Goal: Task Accomplishment & Management: Use online tool/utility

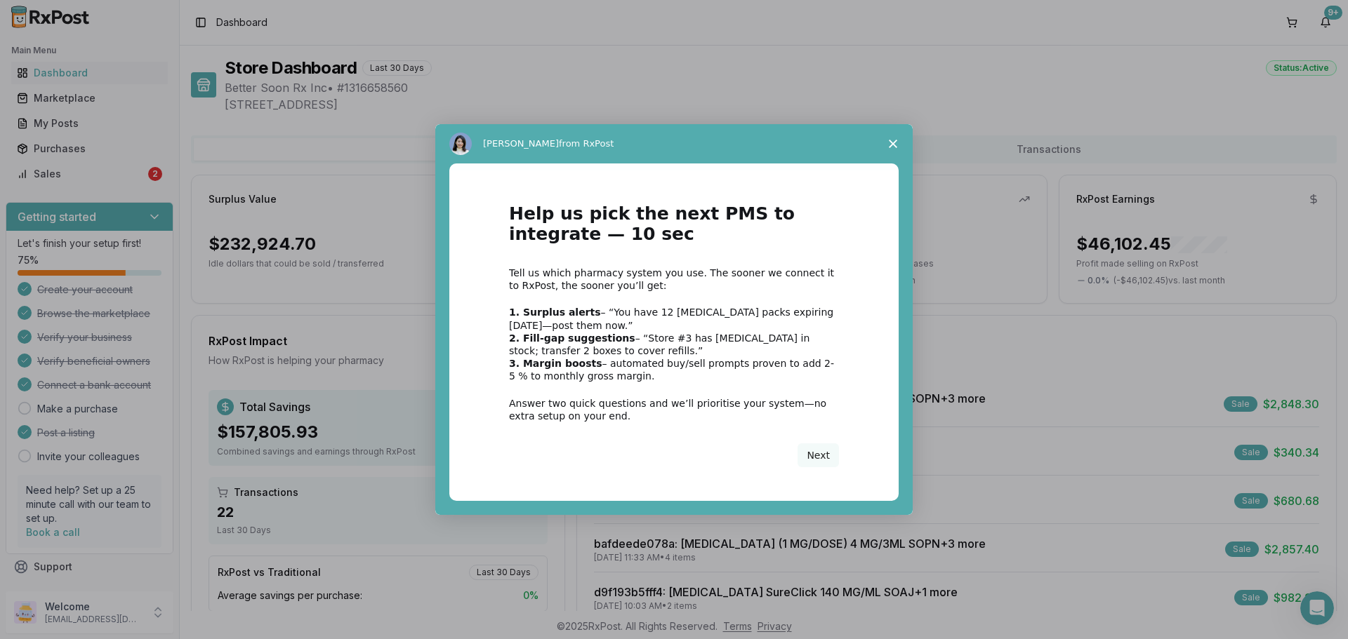
click at [898, 140] on span "Close survey" at bounding box center [892, 143] width 39 height 39
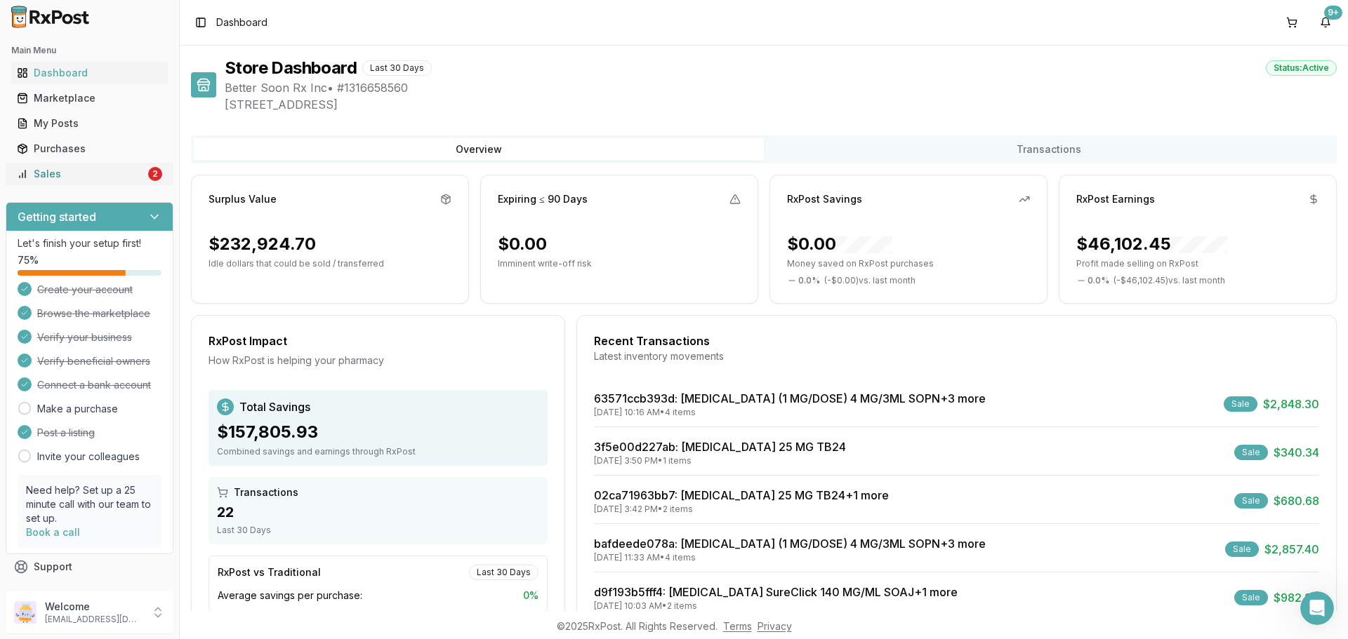
click at [72, 164] on link "Sales 2" at bounding box center [89, 173] width 157 height 25
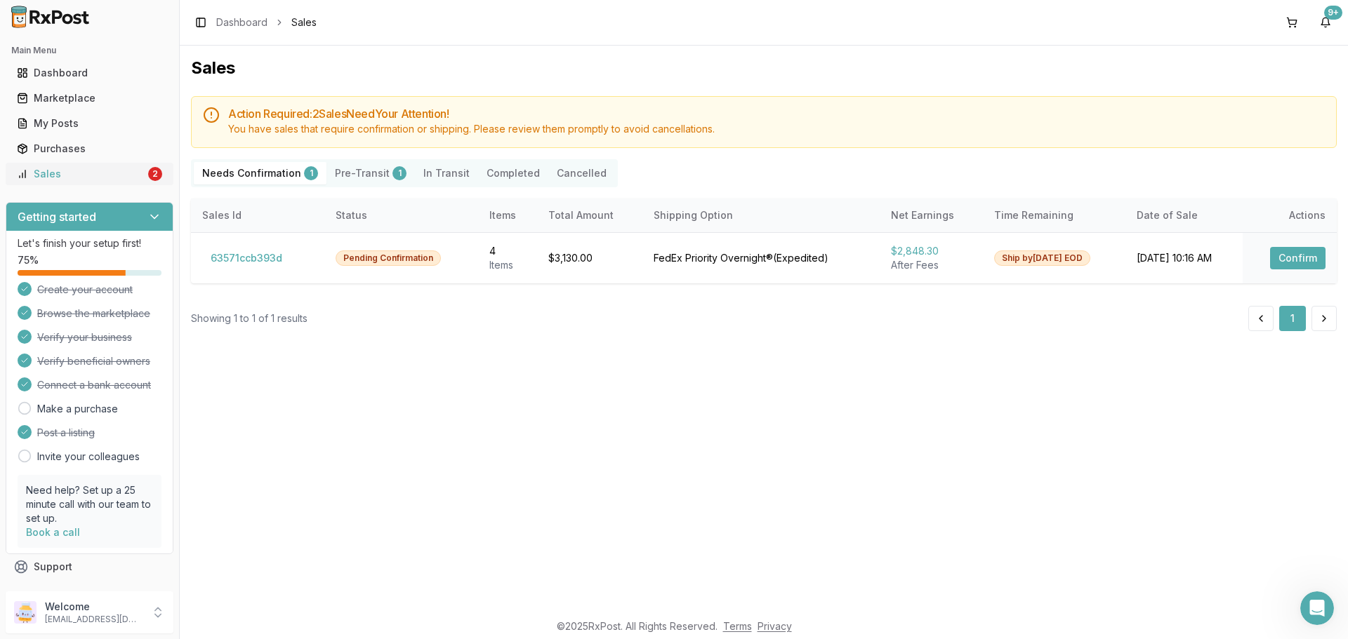
click at [101, 173] on div "Sales" at bounding box center [81, 174] width 128 height 14
click at [1288, 258] on button "Confirm" at bounding box center [1297, 258] width 55 height 22
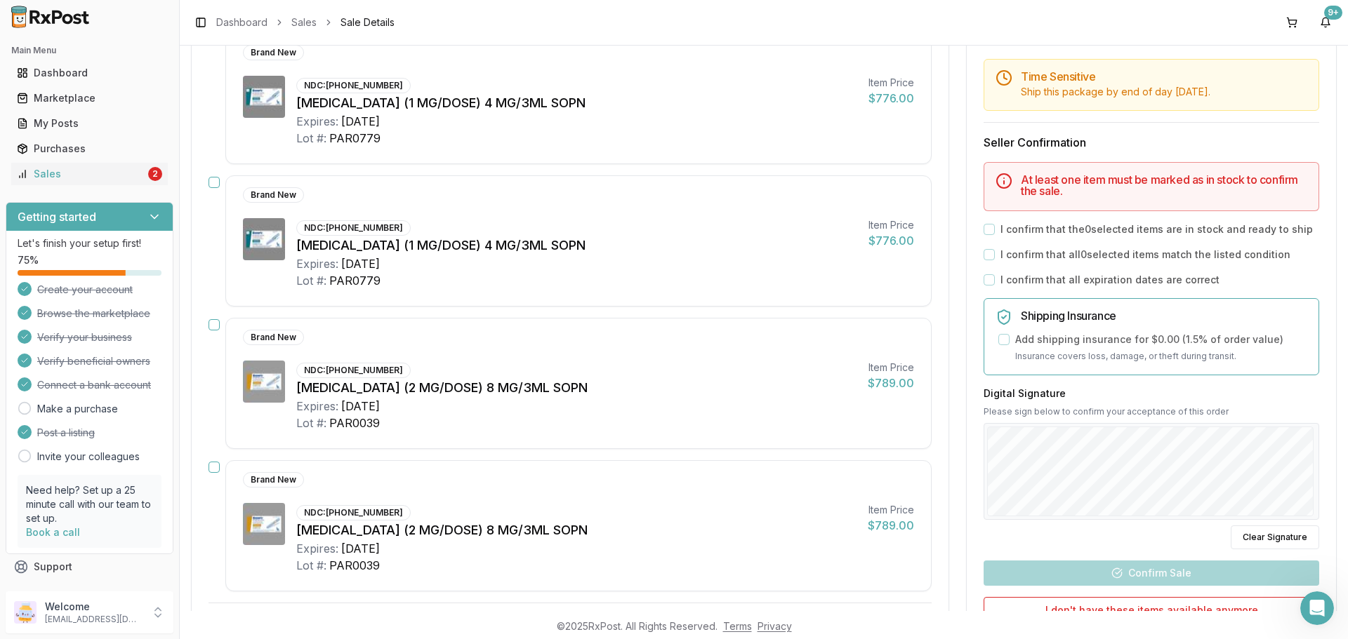
scroll to position [92, 0]
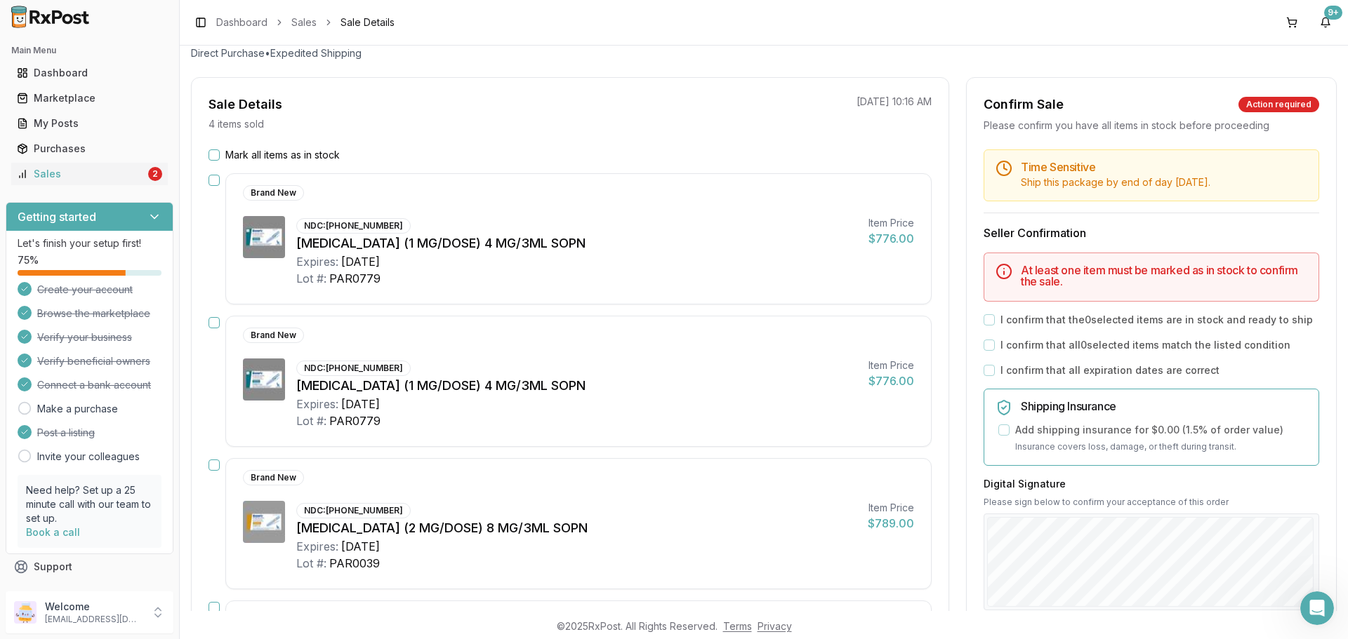
click at [216, 152] on button "Mark all items as in stock" at bounding box center [213, 154] width 11 height 11
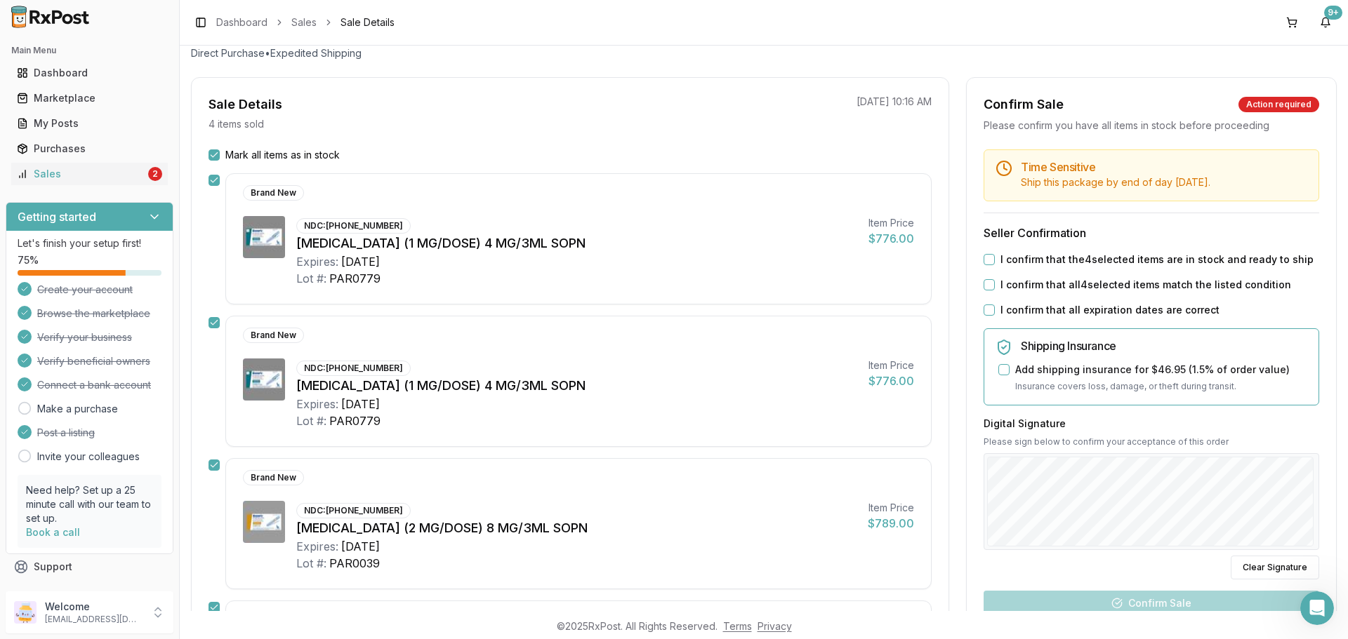
click at [983, 261] on button "I confirm that the 4 selected items are in stock and ready to ship" at bounding box center [988, 259] width 11 height 11
click at [985, 286] on button "I confirm that all 4 selected items match the listed condition" at bounding box center [988, 284] width 11 height 11
drag, startPoint x: 983, startPoint y: 307, endPoint x: 914, endPoint y: 294, distance: 70.1
click at [983, 307] on button "I confirm that all expiration dates are correct" at bounding box center [988, 310] width 11 height 11
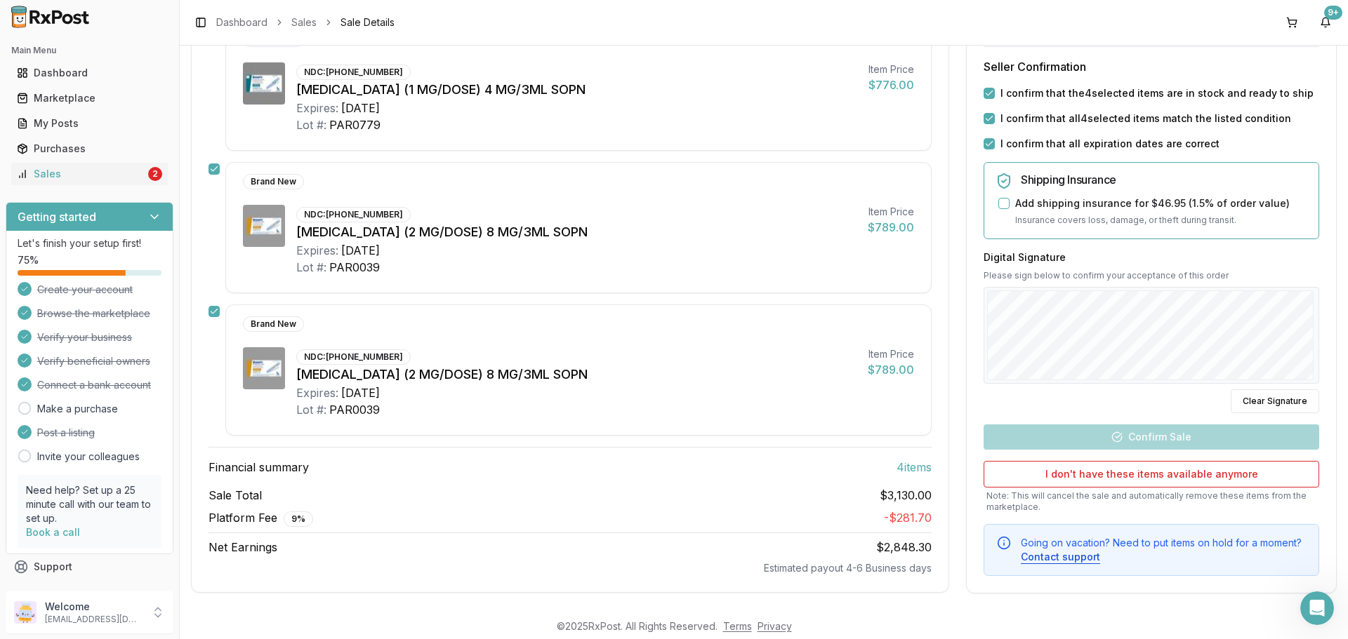
scroll to position [392, 0]
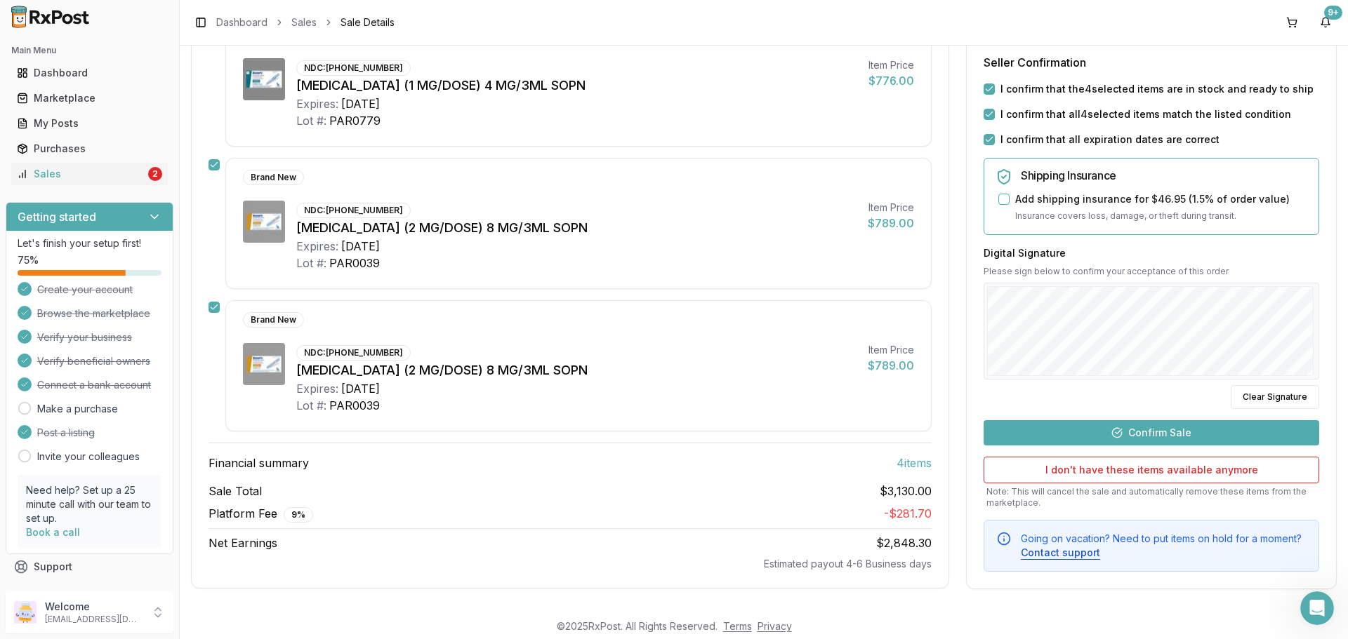
click at [1119, 426] on button "Confirm Sale" at bounding box center [1150, 432] width 335 height 25
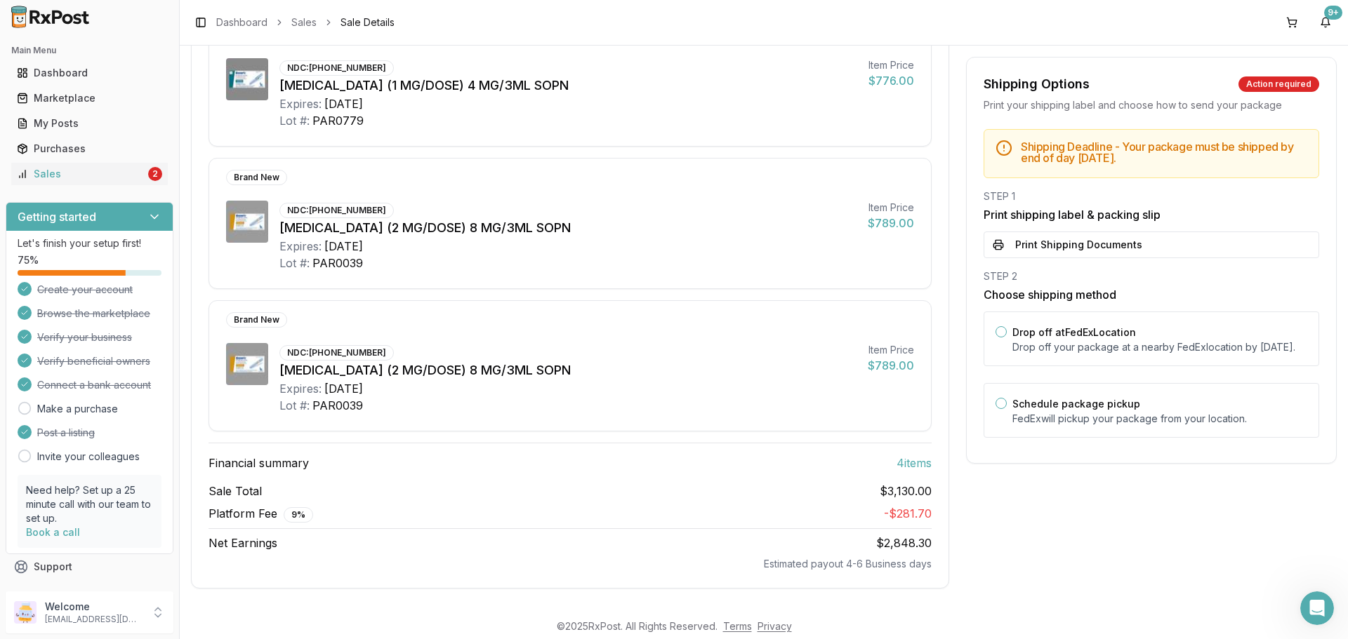
scroll to position [367, 0]
click at [1066, 245] on button "Print Shipping Documents" at bounding box center [1150, 245] width 335 height 27
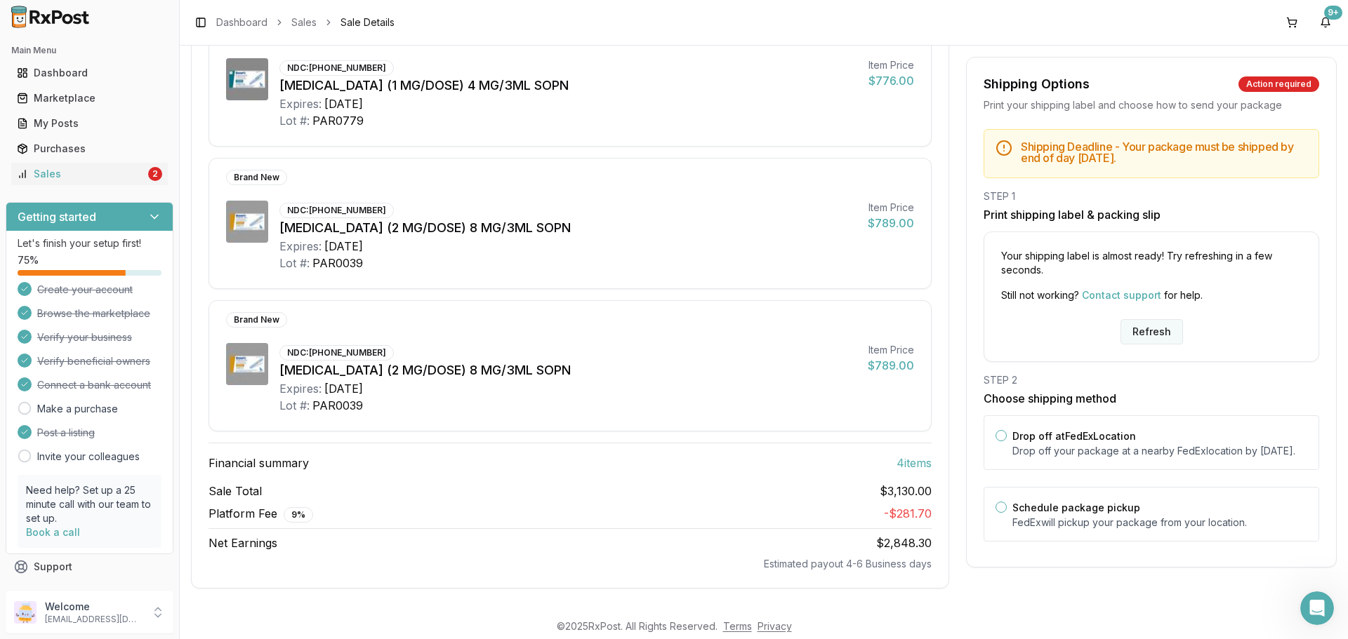
click at [1133, 329] on button "Refresh" at bounding box center [1151, 331] width 62 height 25
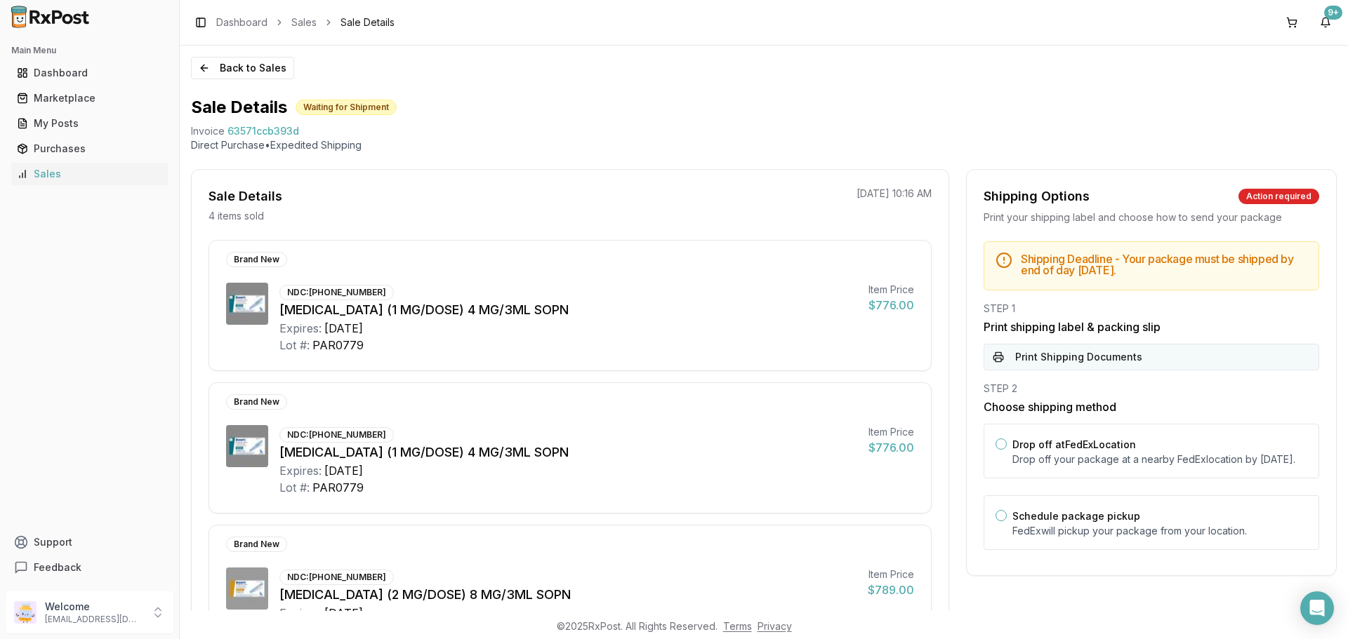
click at [1054, 354] on button "Print Shipping Documents" at bounding box center [1150, 357] width 335 height 27
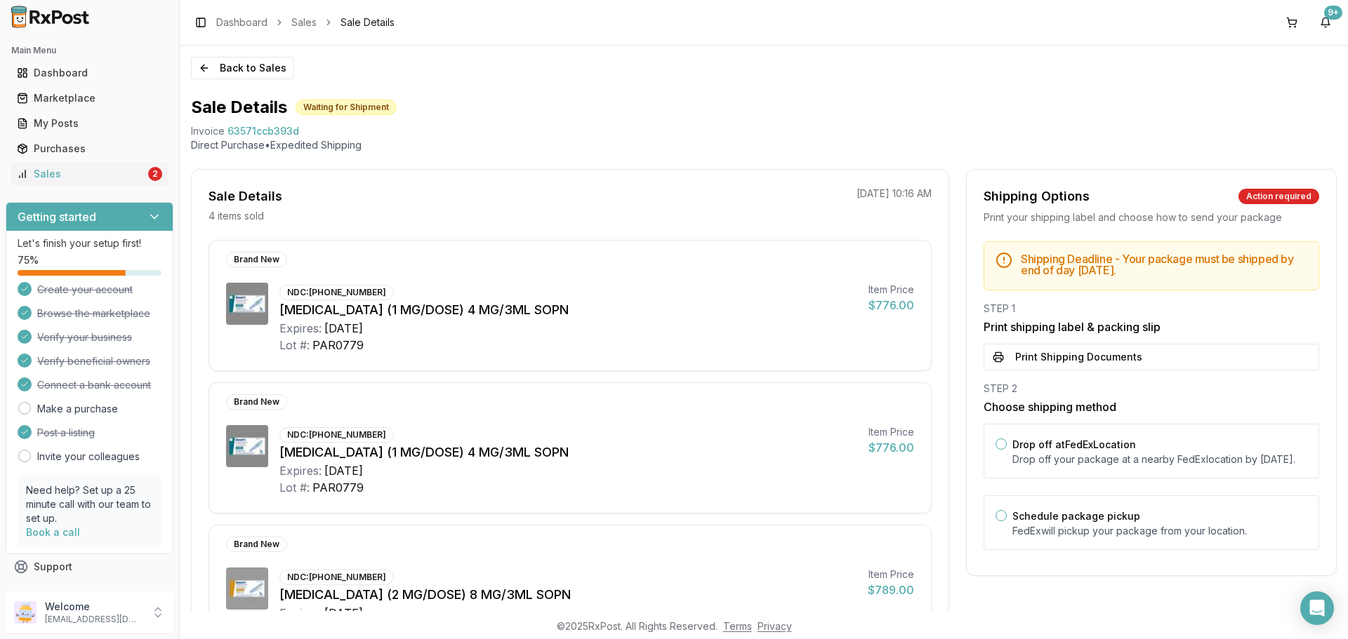
scroll to position [140, 0]
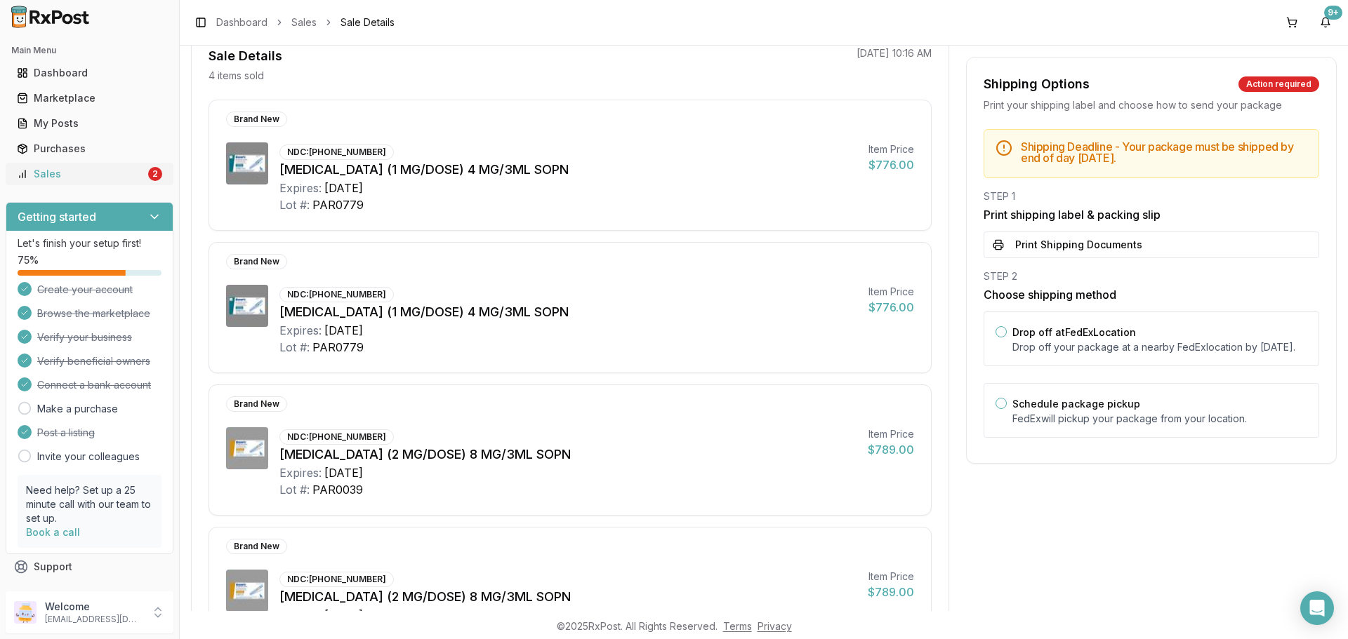
click at [94, 172] on div "Sales" at bounding box center [81, 174] width 128 height 14
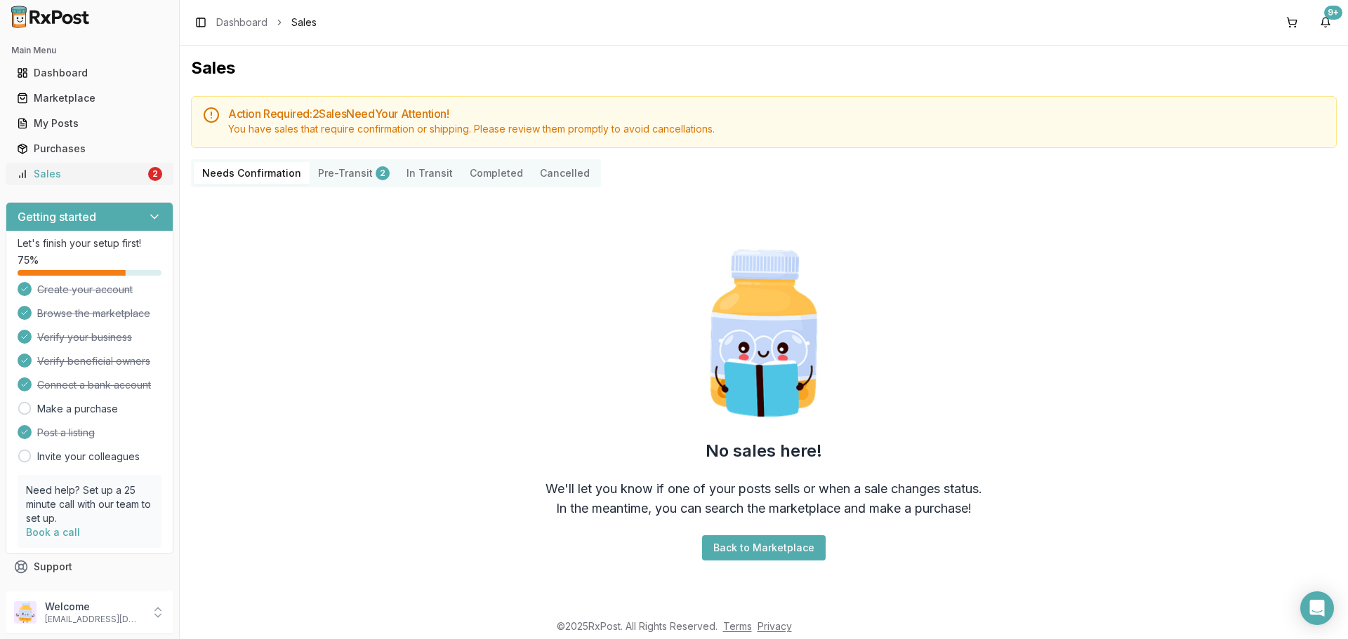
click at [81, 173] on div "Sales" at bounding box center [81, 174] width 128 height 14
